Goal: Task Accomplishment & Management: Use online tool/utility

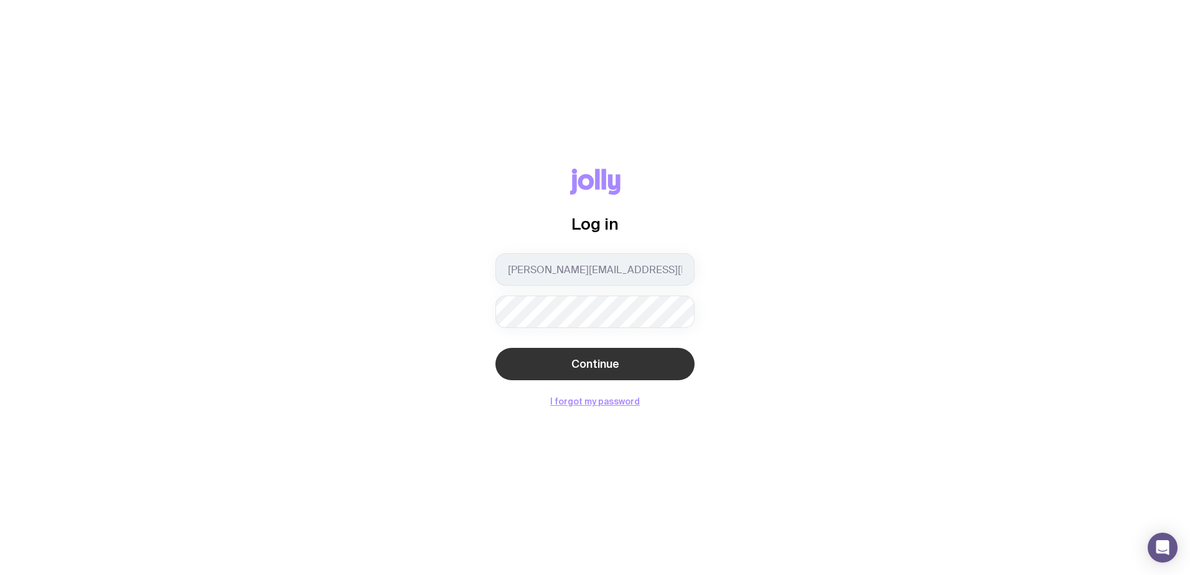
click at [663, 350] on button "Continue" at bounding box center [594, 364] width 199 height 32
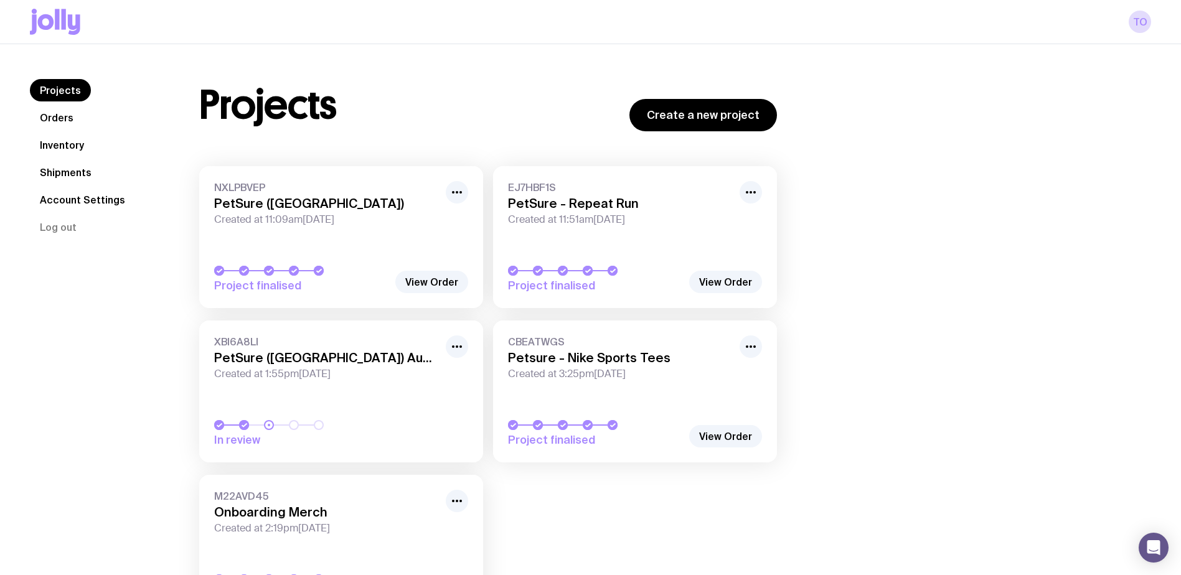
click at [54, 146] on link "Inventory" at bounding box center [62, 145] width 64 height 22
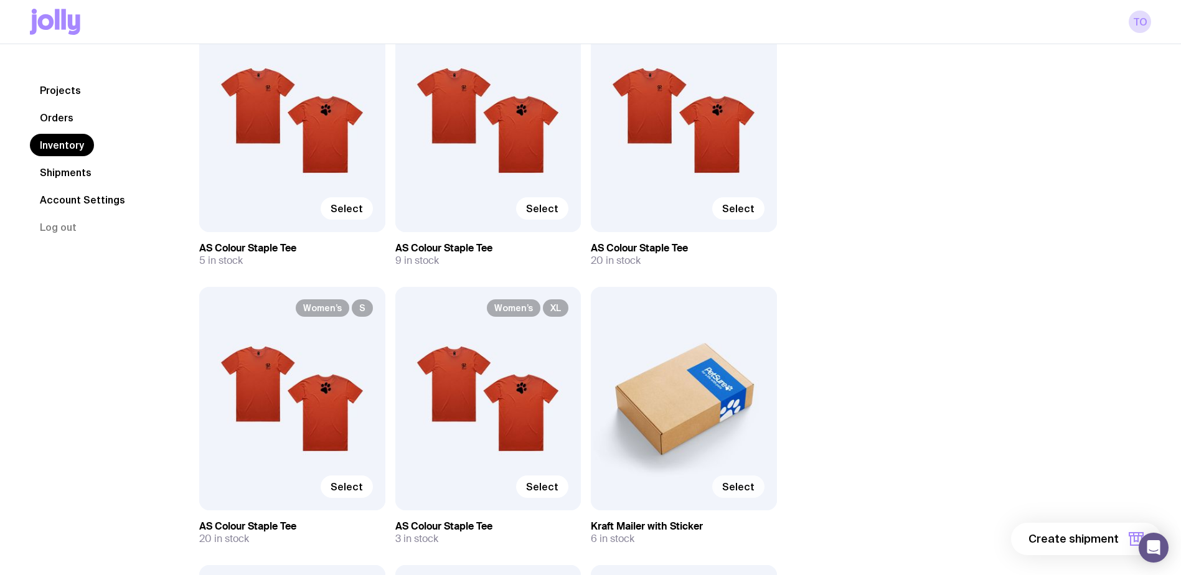
click at [750, 489] on span "Select" at bounding box center [738, 486] width 32 height 12
click at [0, 0] on input "Select" at bounding box center [0, 0] width 0 height 0
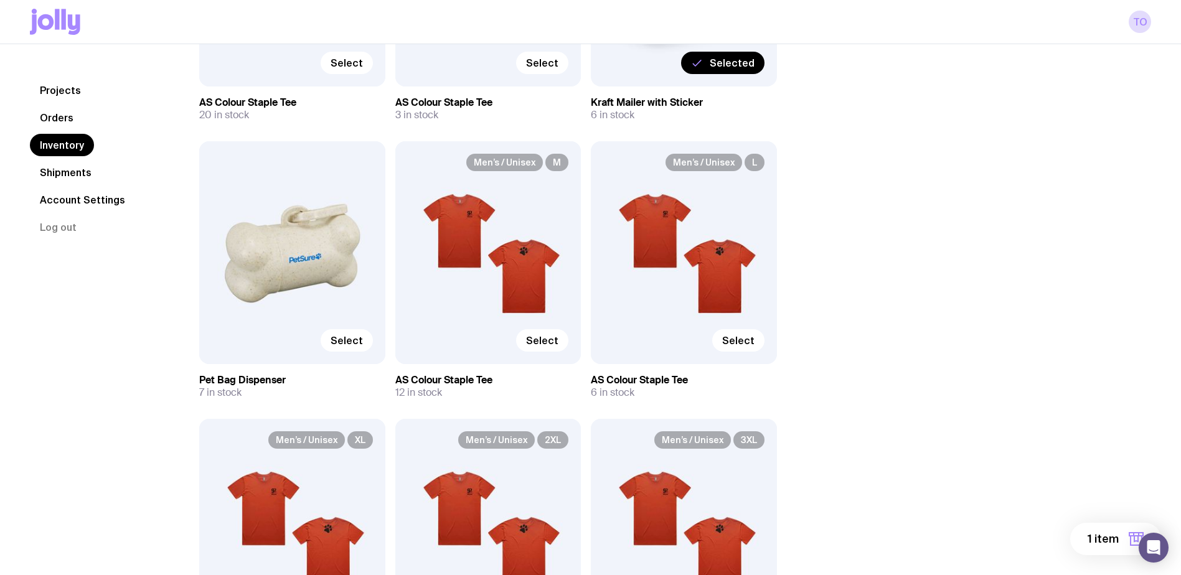
scroll to position [622, 0]
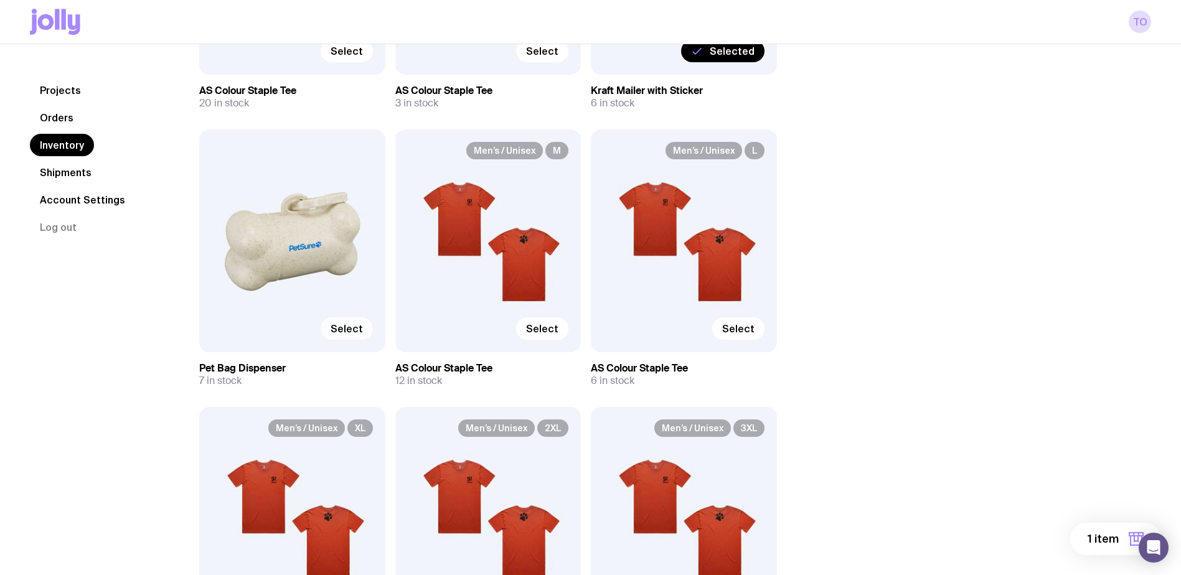
click at [343, 324] on span "Select" at bounding box center [346, 328] width 32 height 12
click at [0, 0] on input "Select" at bounding box center [0, 0] width 0 height 0
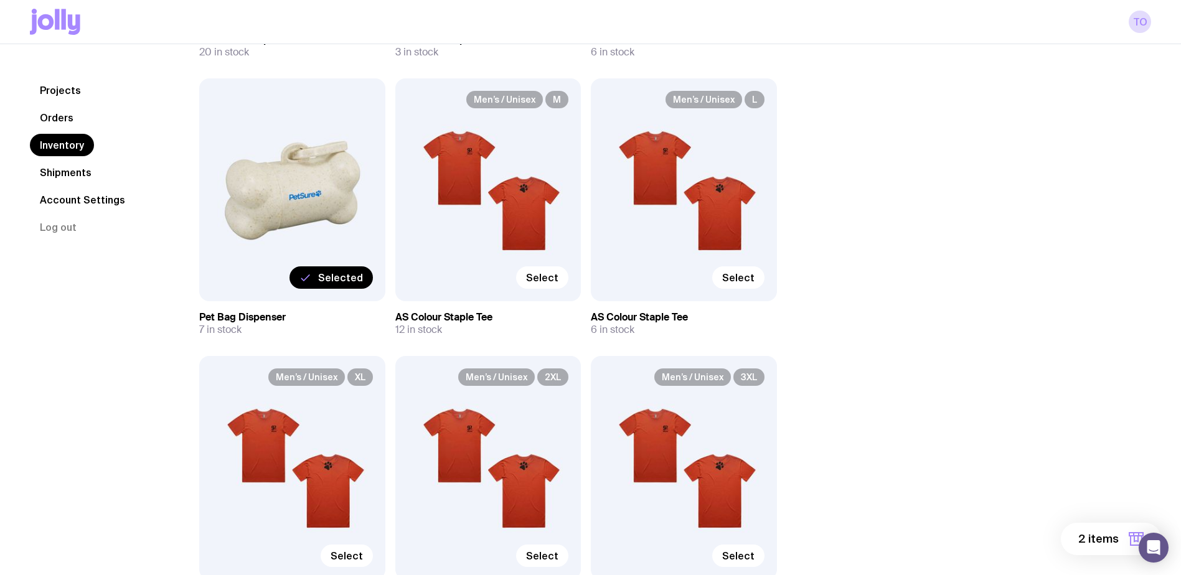
scroll to position [747, 0]
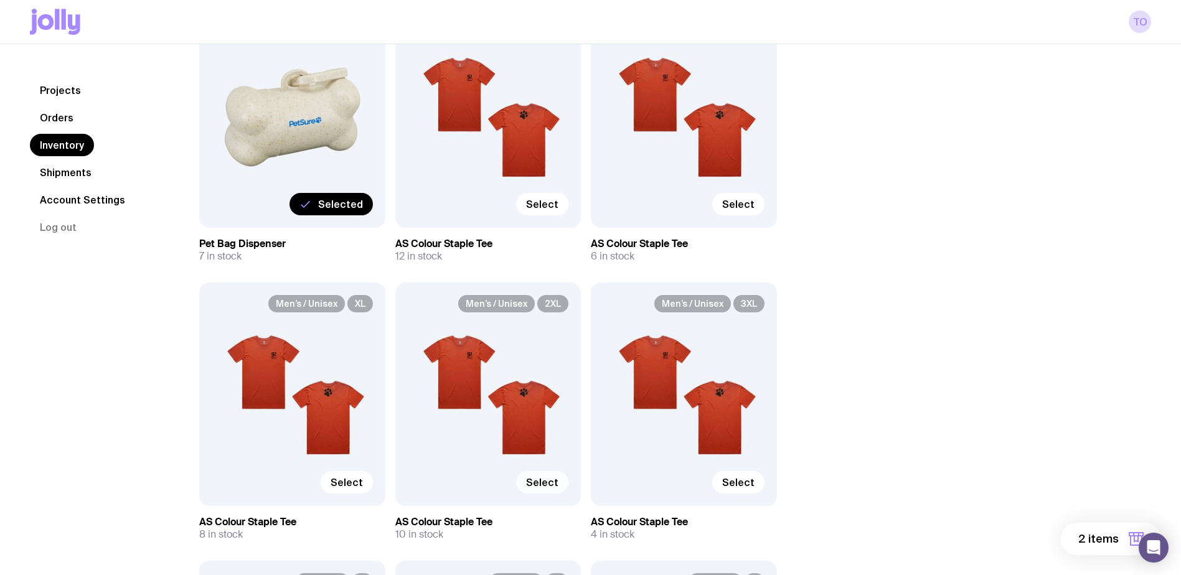
click at [546, 482] on span "Select" at bounding box center [542, 482] width 32 height 12
click at [0, 0] on input "Select" at bounding box center [0, 0] width 0 height 0
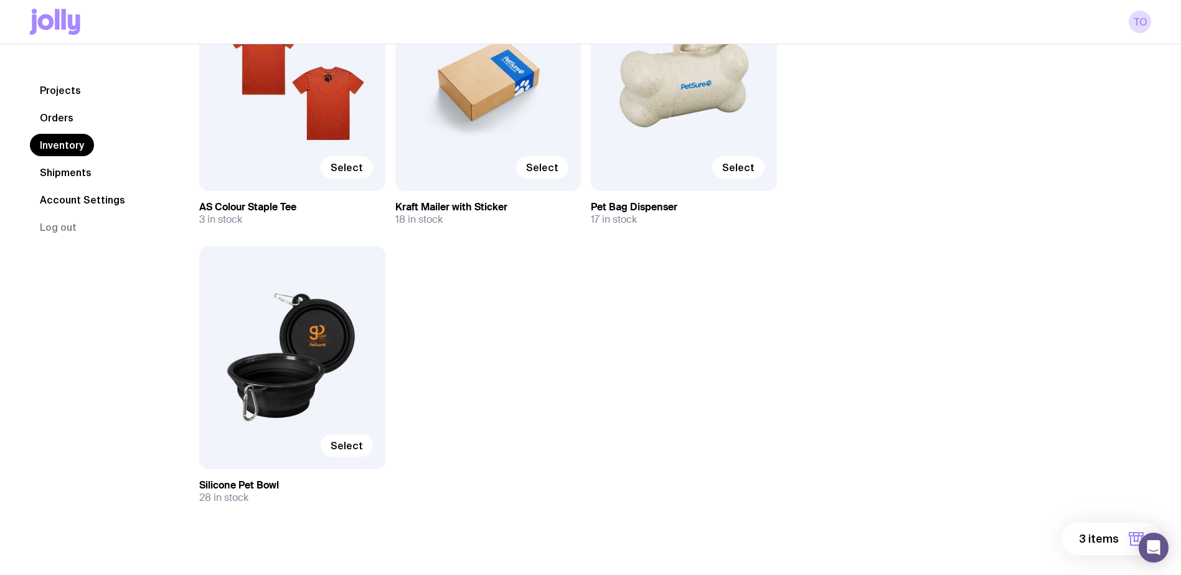
scroll to position [1618, 0]
click at [364, 448] on label "Select" at bounding box center [347, 444] width 52 height 22
click at [0, 0] on input "Select" at bounding box center [0, 0] width 0 height 0
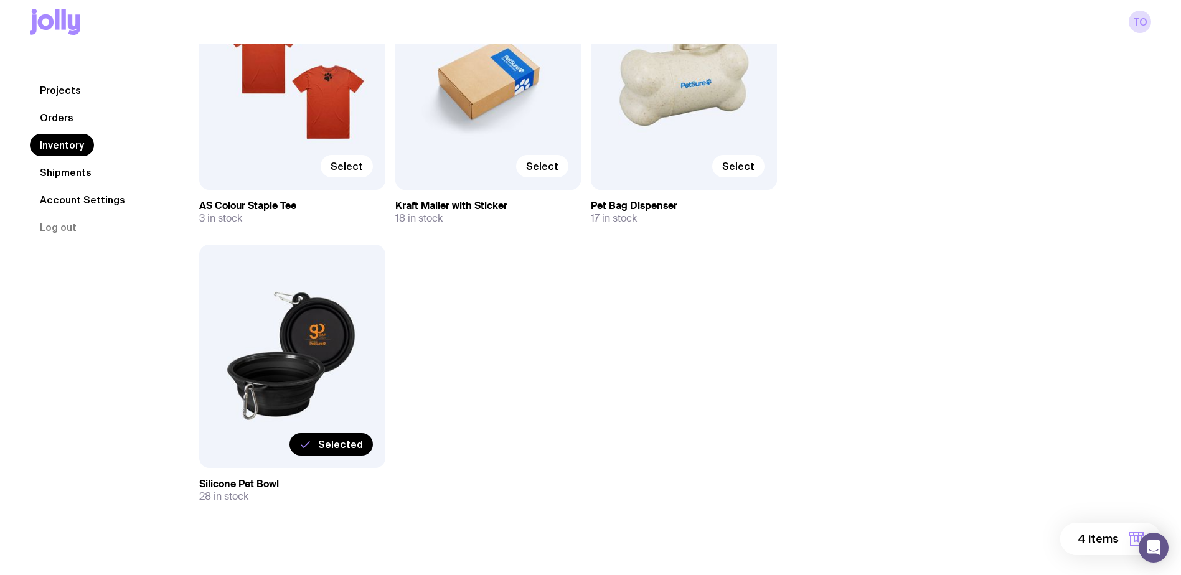
click at [1082, 532] on span "4 items" at bounding box center [1097, 539] width 41 height 15
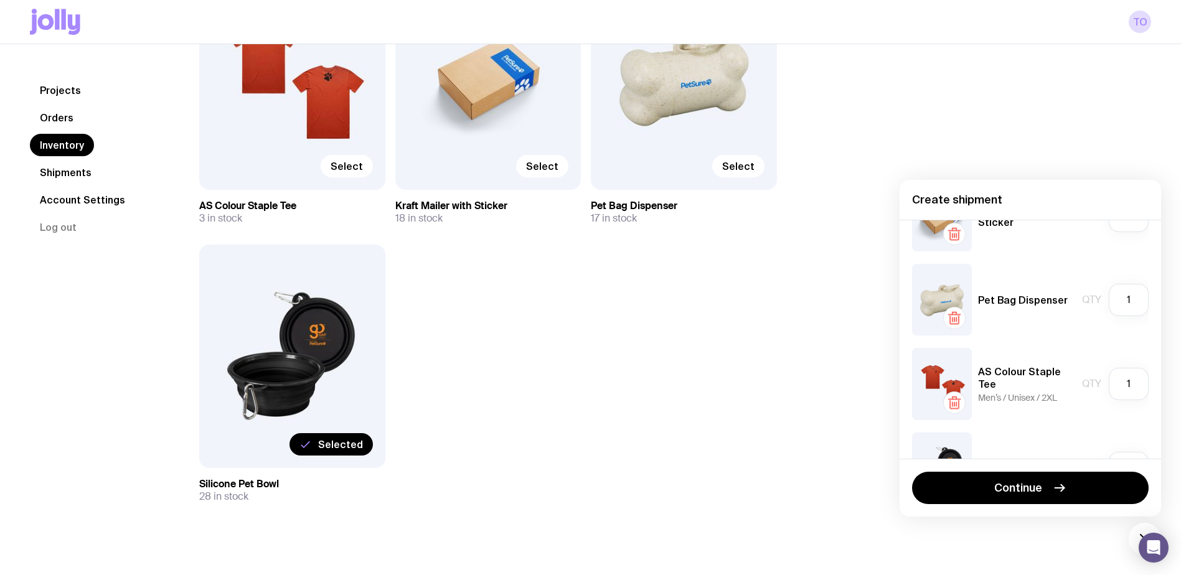
scroll to position [111, 0]
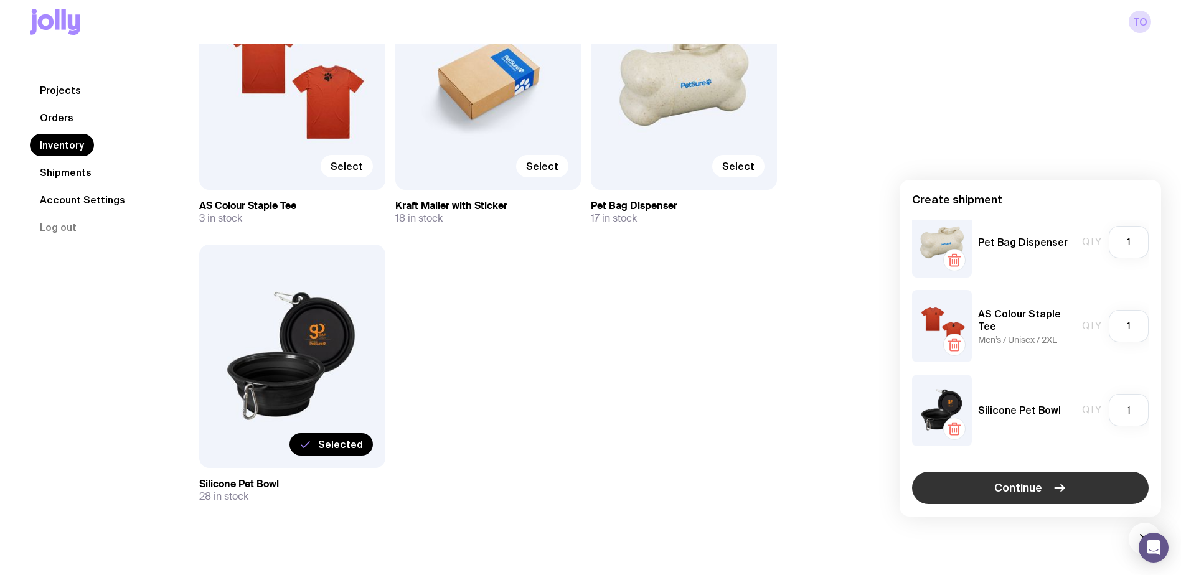
click at [1048, 474] on button "Continue" at bounding box center [1030, 488] width 237 height 32
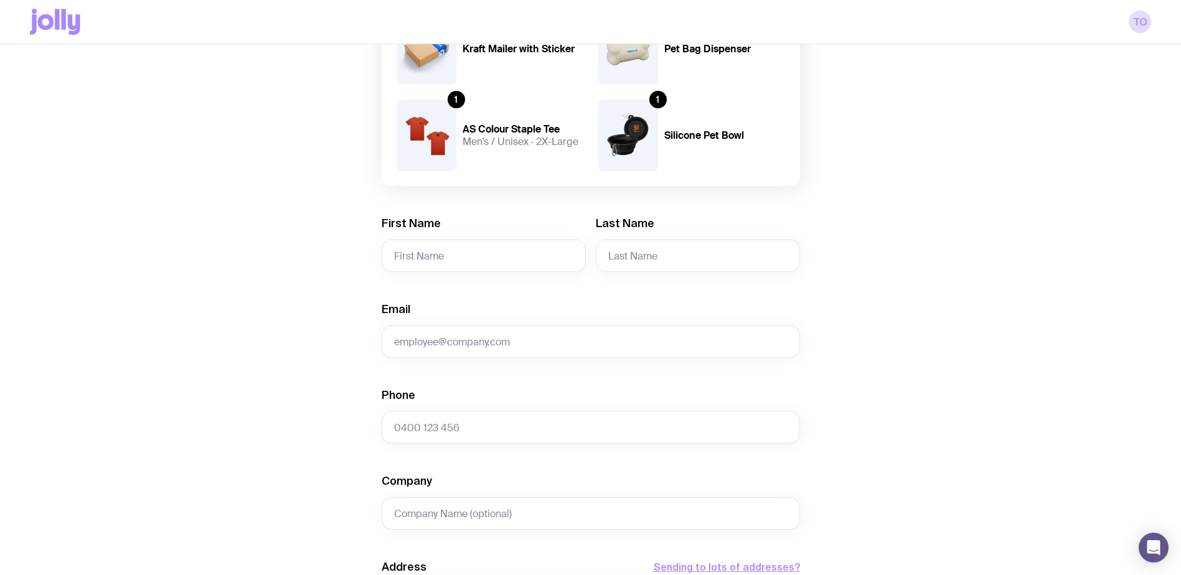
scroll to position [187, 0]
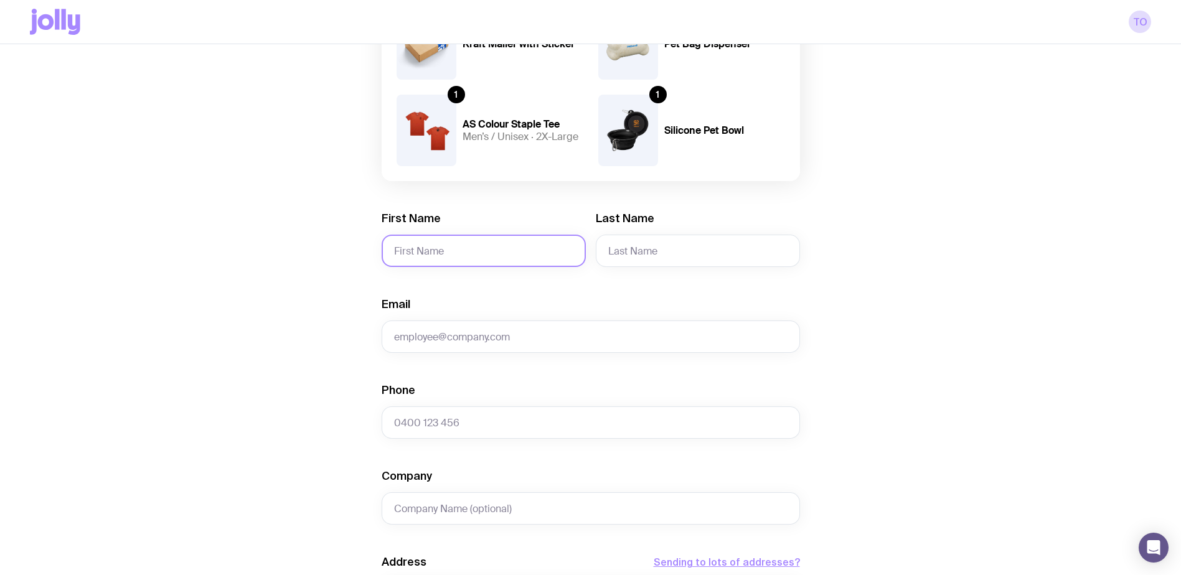
click at [464, 261] on input "First Name" at bounding box center [484, 251] width 204 height 32
type input "[PERSON_NAME] (Anneke"
